Goal: Task Accomplishment & Management: Manage account settings

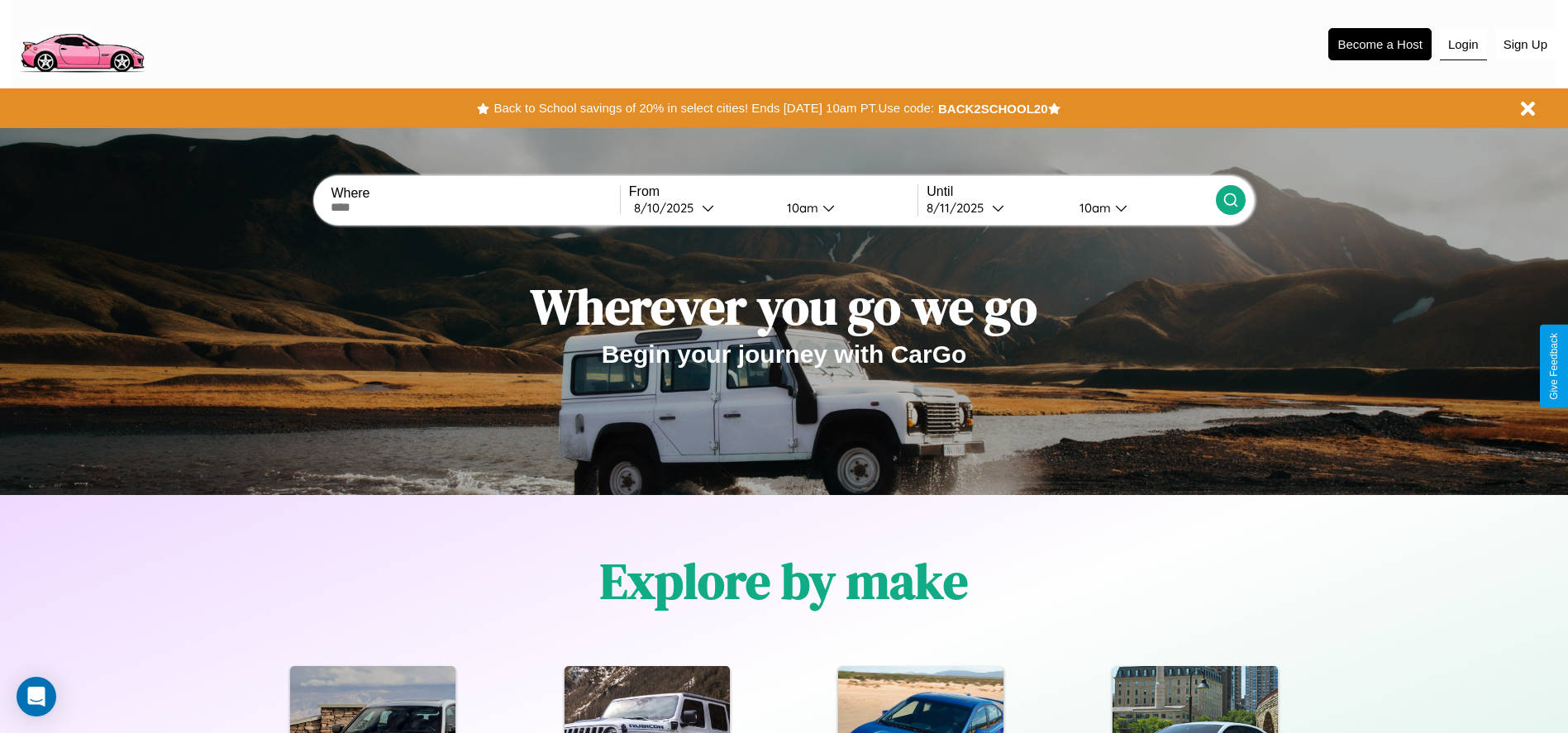
click at [1463, 44] on button "Login" at bounding box center [1464, 44] width 47 height 31
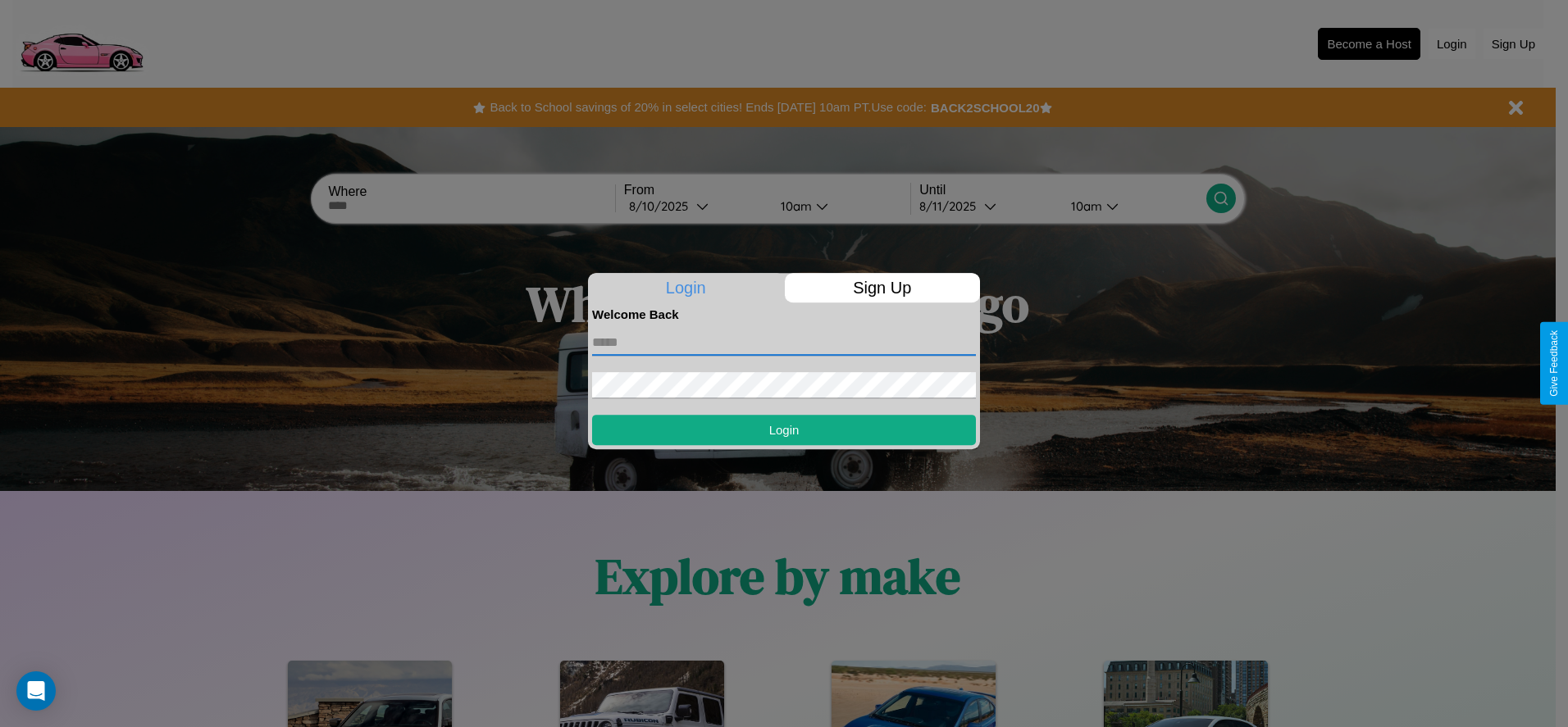
click at [784, 342] on input "text" at bounding box center [784, 343] width 384 height 26
type input "**********"
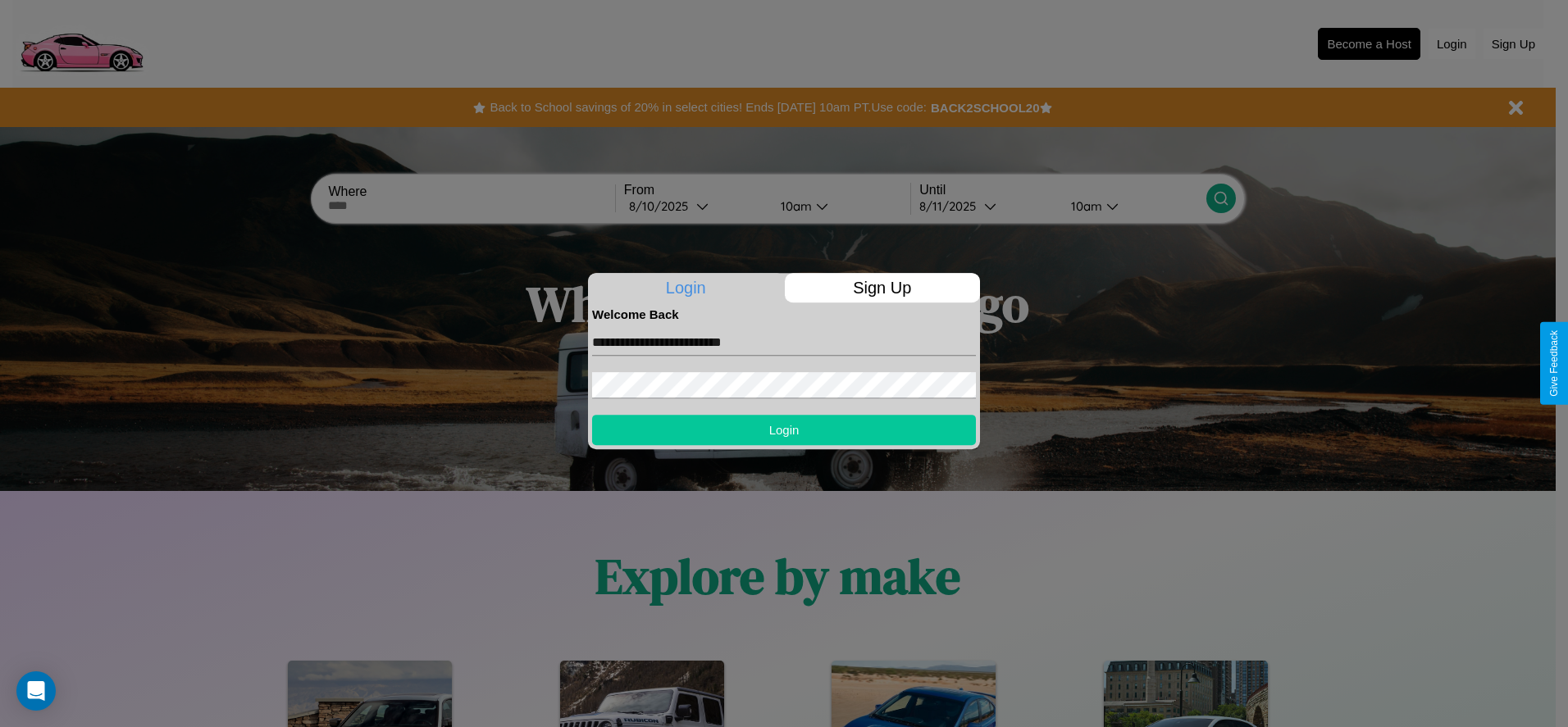
click at [784, 430] on button "Login" at bounding box center [784, 430] width 384 height 30
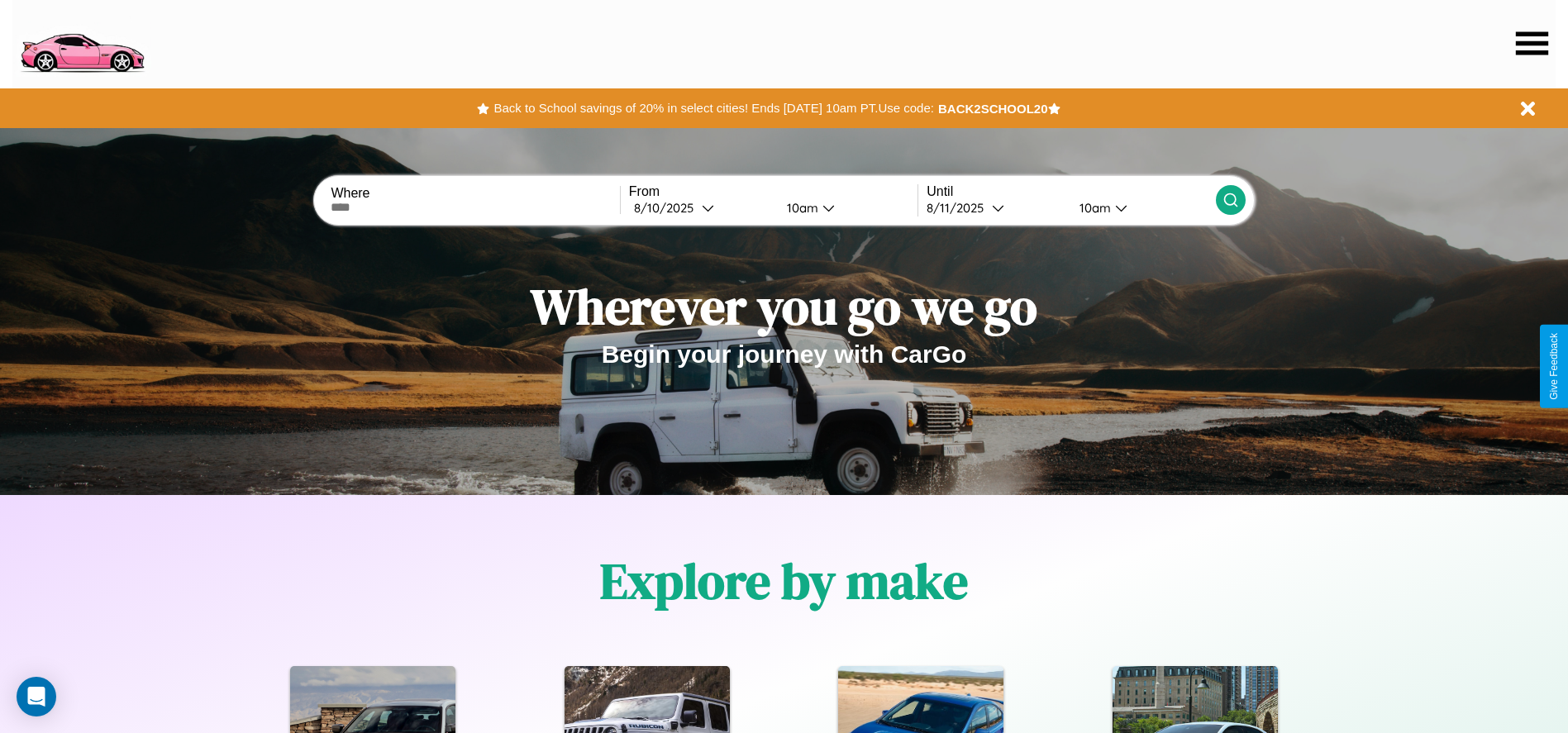
click at [1532, 43] on icon at bounding box center [1532, 43] width 32 height 23
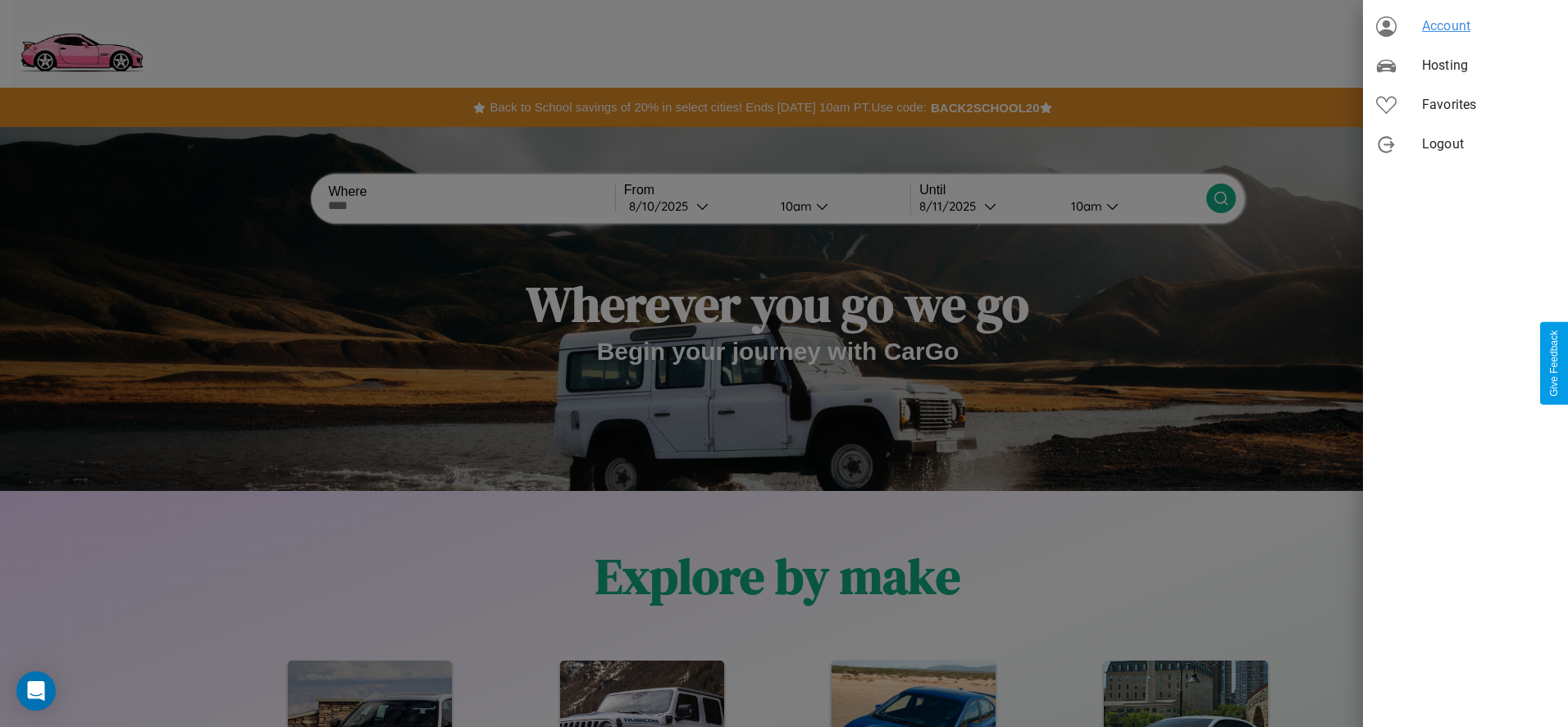
click at [1465, 26] on span "Account" at bounding box center [1488, 26] width 133 height 20
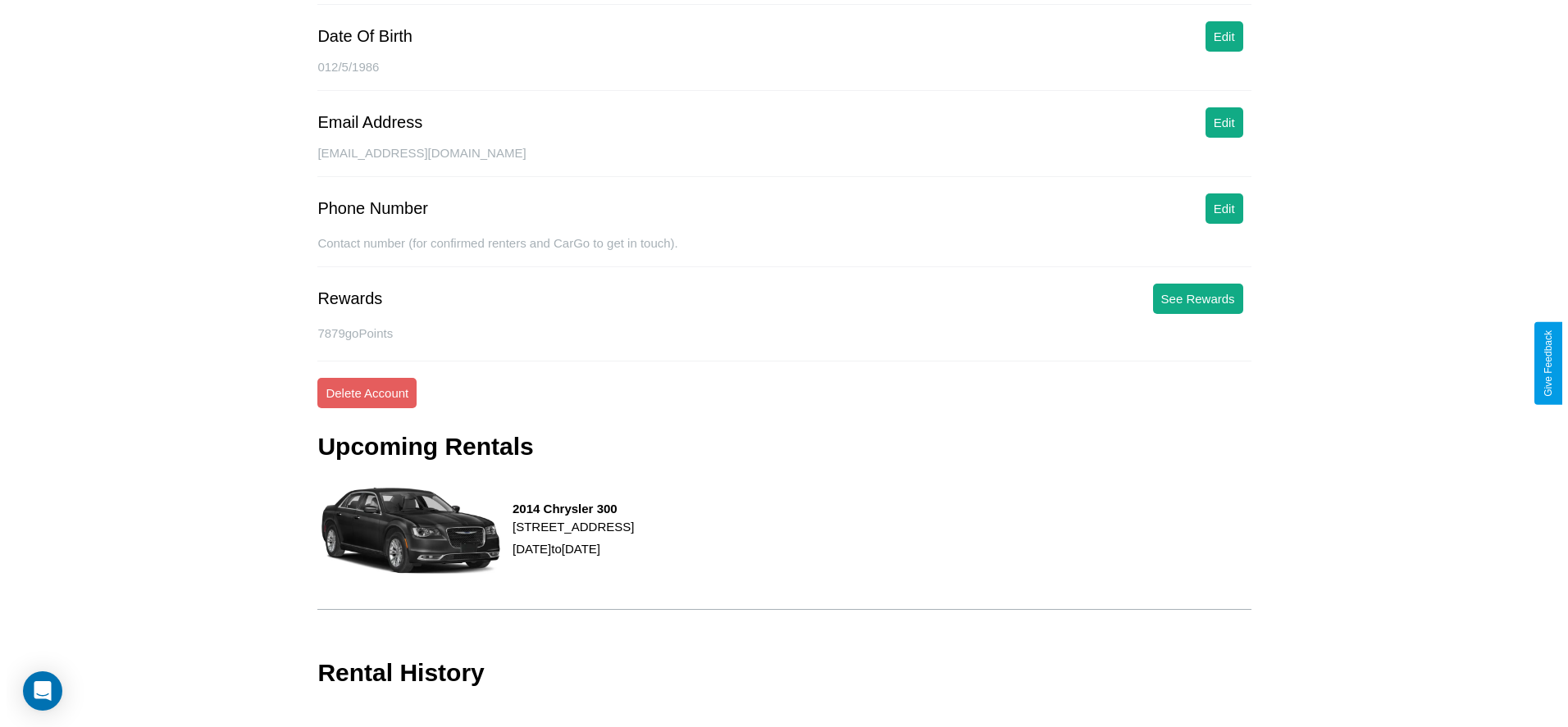
scroll to position [229, 0]
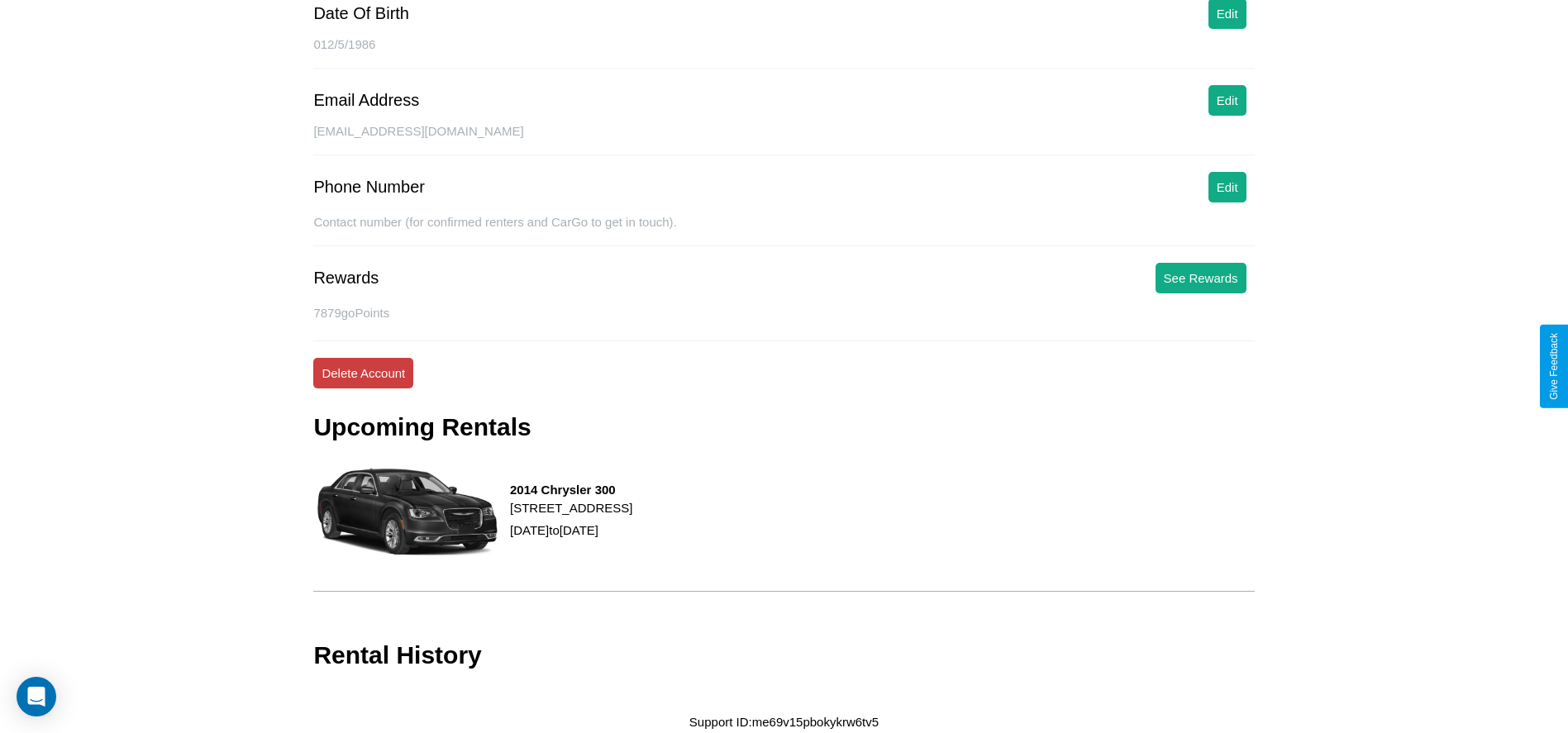
click at [363, 373] on button "Delete Account" at bounding box center [362, 373] width 100 height 31
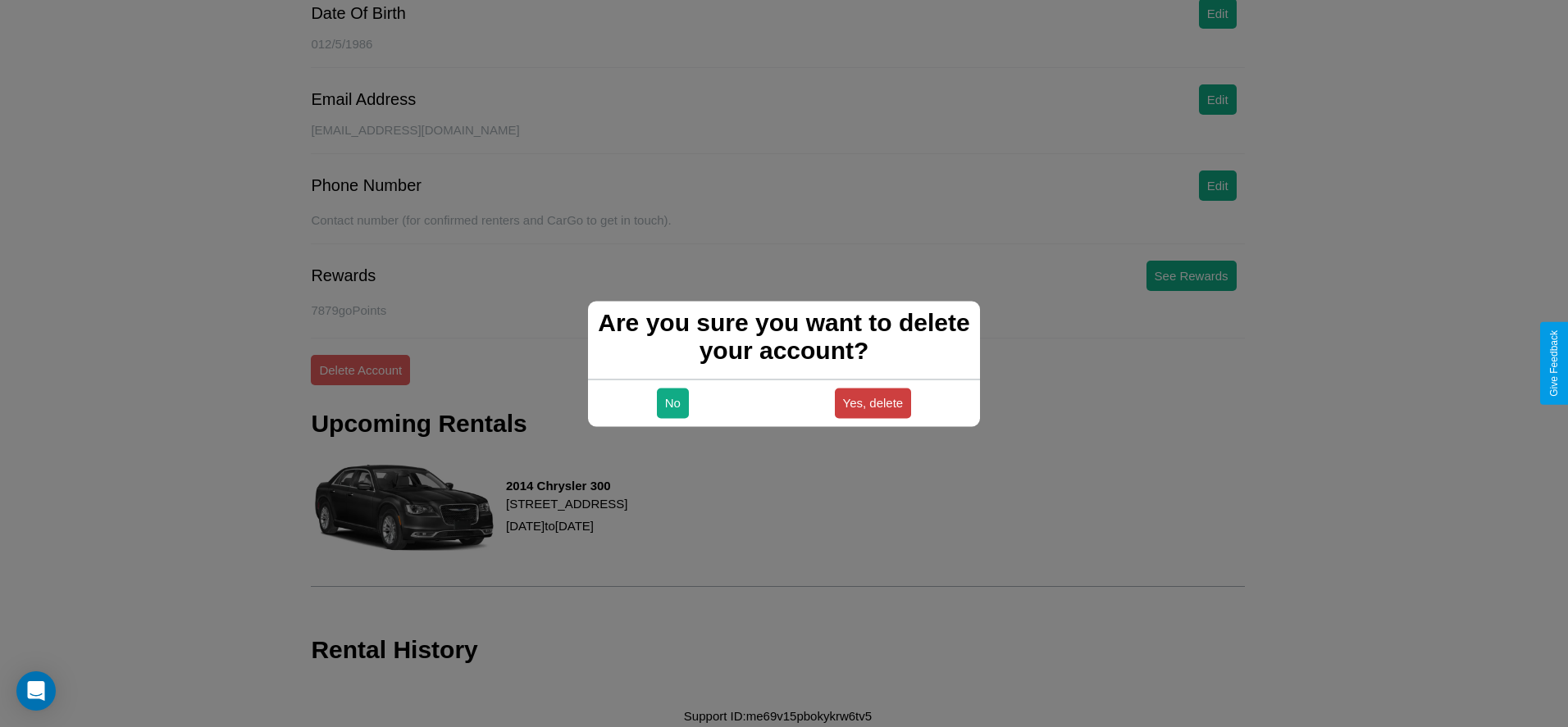
click at [872, 402] on button "Yes, delete" at bounding box center [873, 403] width 77 height 30
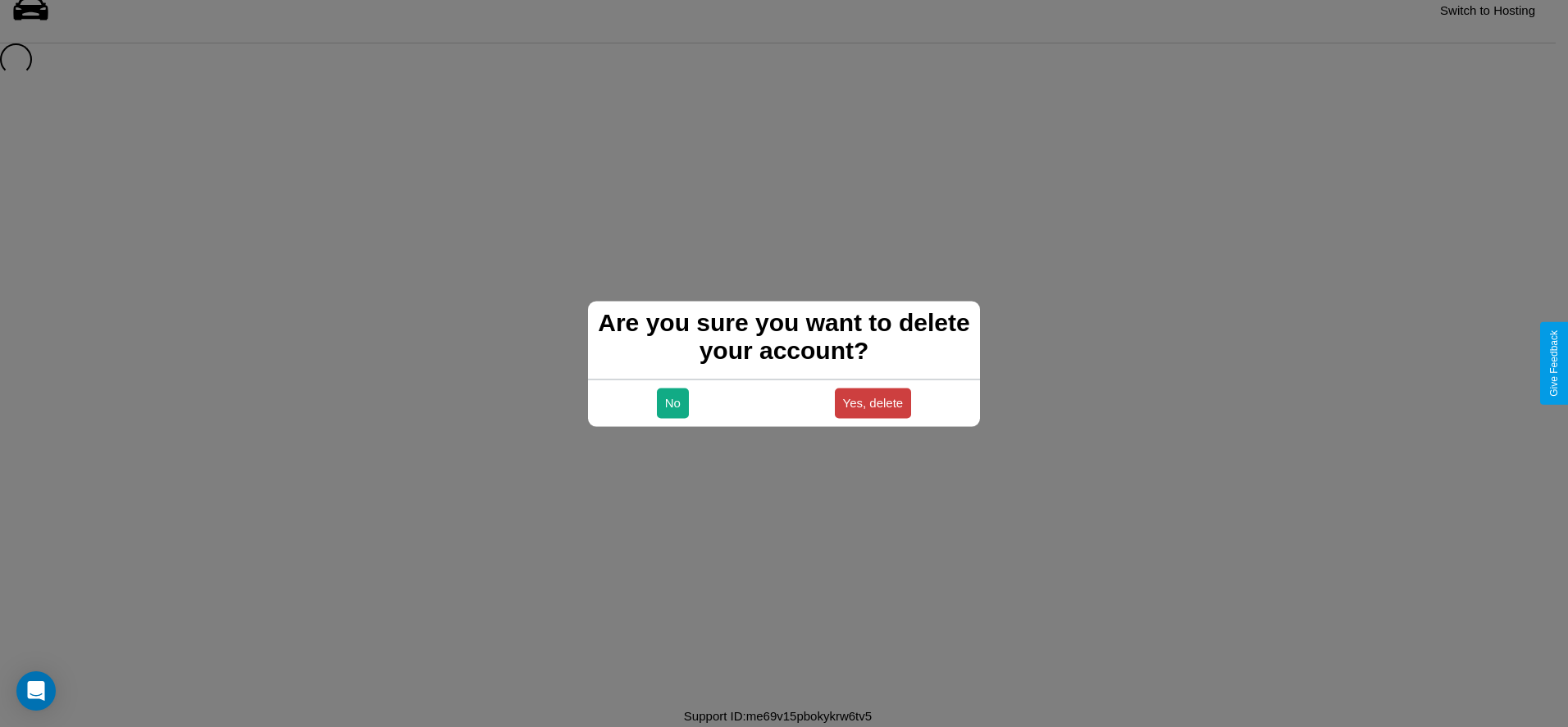
scroll to position [22, 0]
